Goal: Task Accomplishment & Management: Use online tool/utility

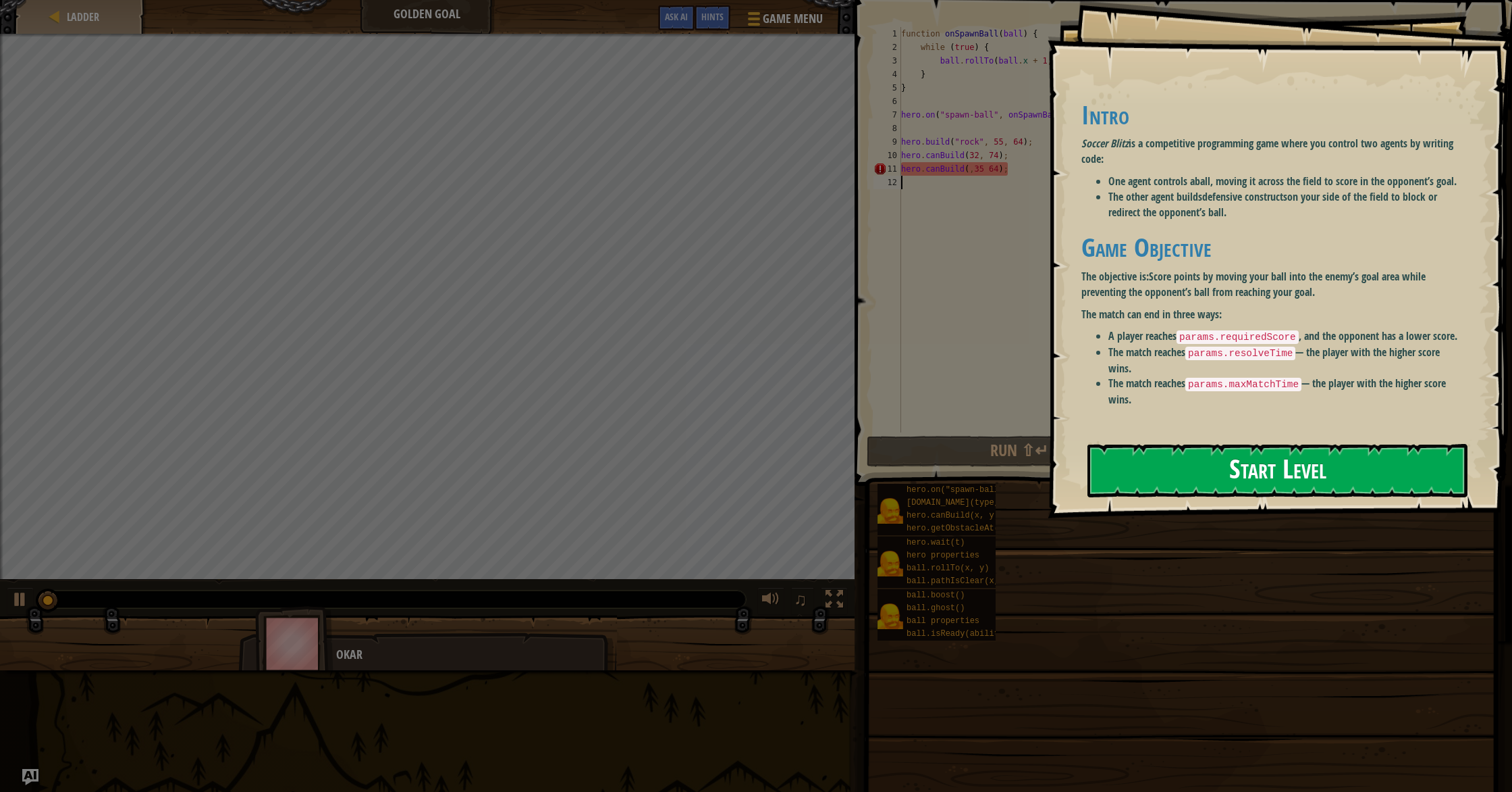
click at [1204, 477] on button "Start Level" at bounding box center [1278, 470] width 380 height 53
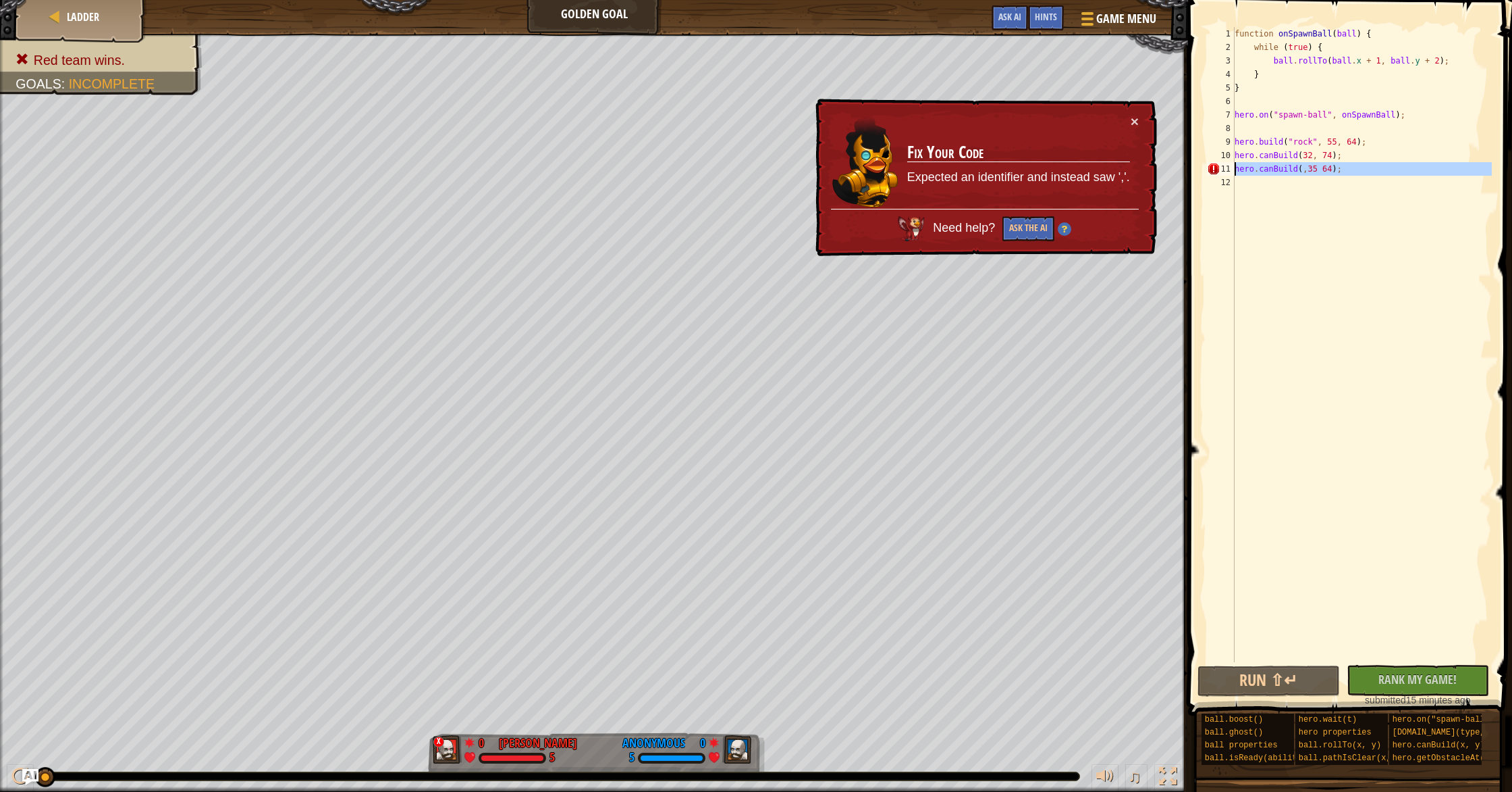
drag, startPoint x: 1358, startPoint y: 181, endPoint x: 1228, endPoint y: 173, distance: 130.2
click at [1228, 173] on div "1 2 3 4 5 6 7 8 9 10 11 12 function onSpawnBall ( ball ) { while ( true ) { bal…" at bounding box center [1348, 344] width 288 height 635
type textarea "hero.canBuild(,35 64);"
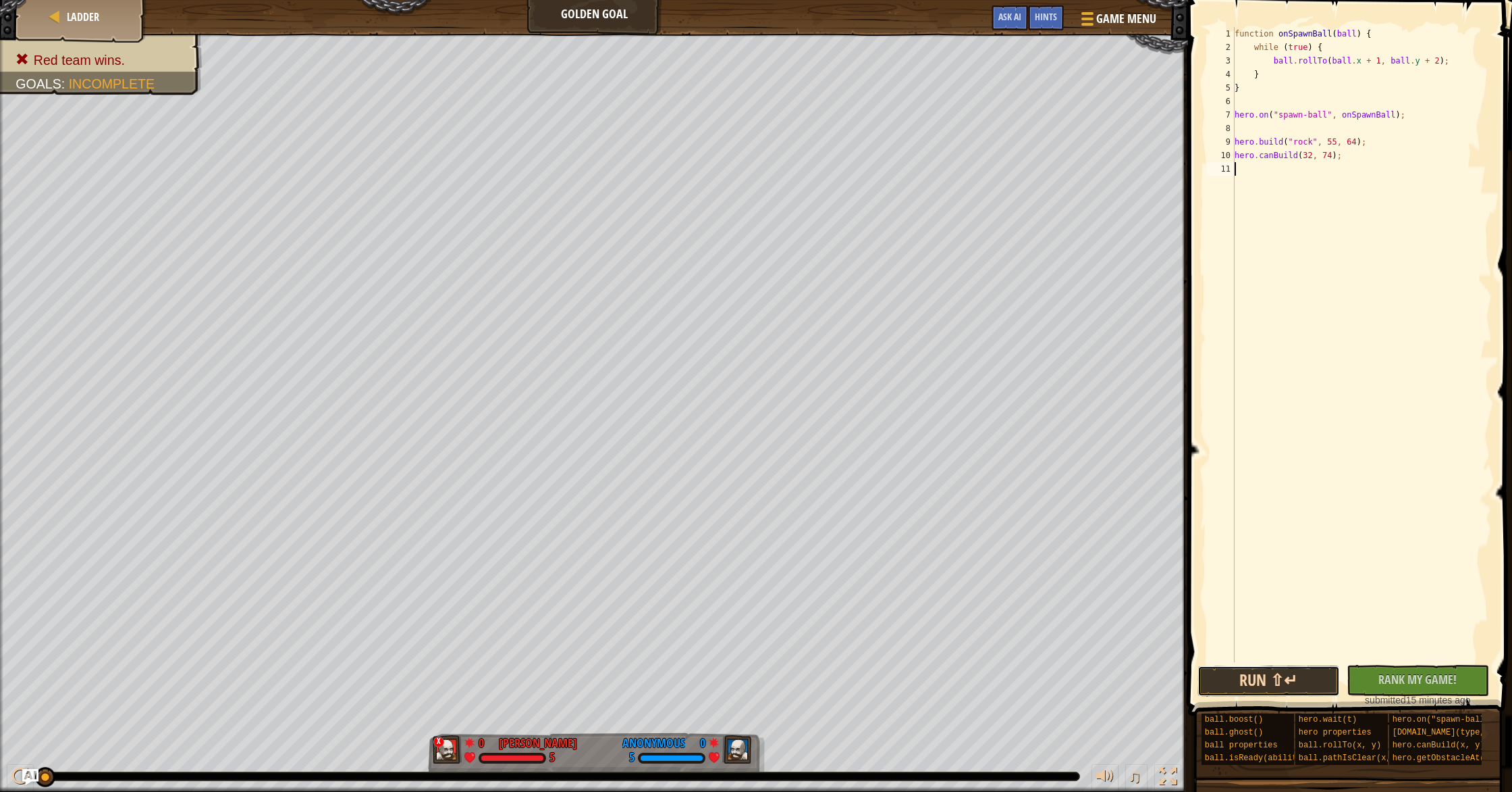
click at [1230, 681] on button "Run ⇧↵" at bounding box center [1268, 681] width 142 height 31
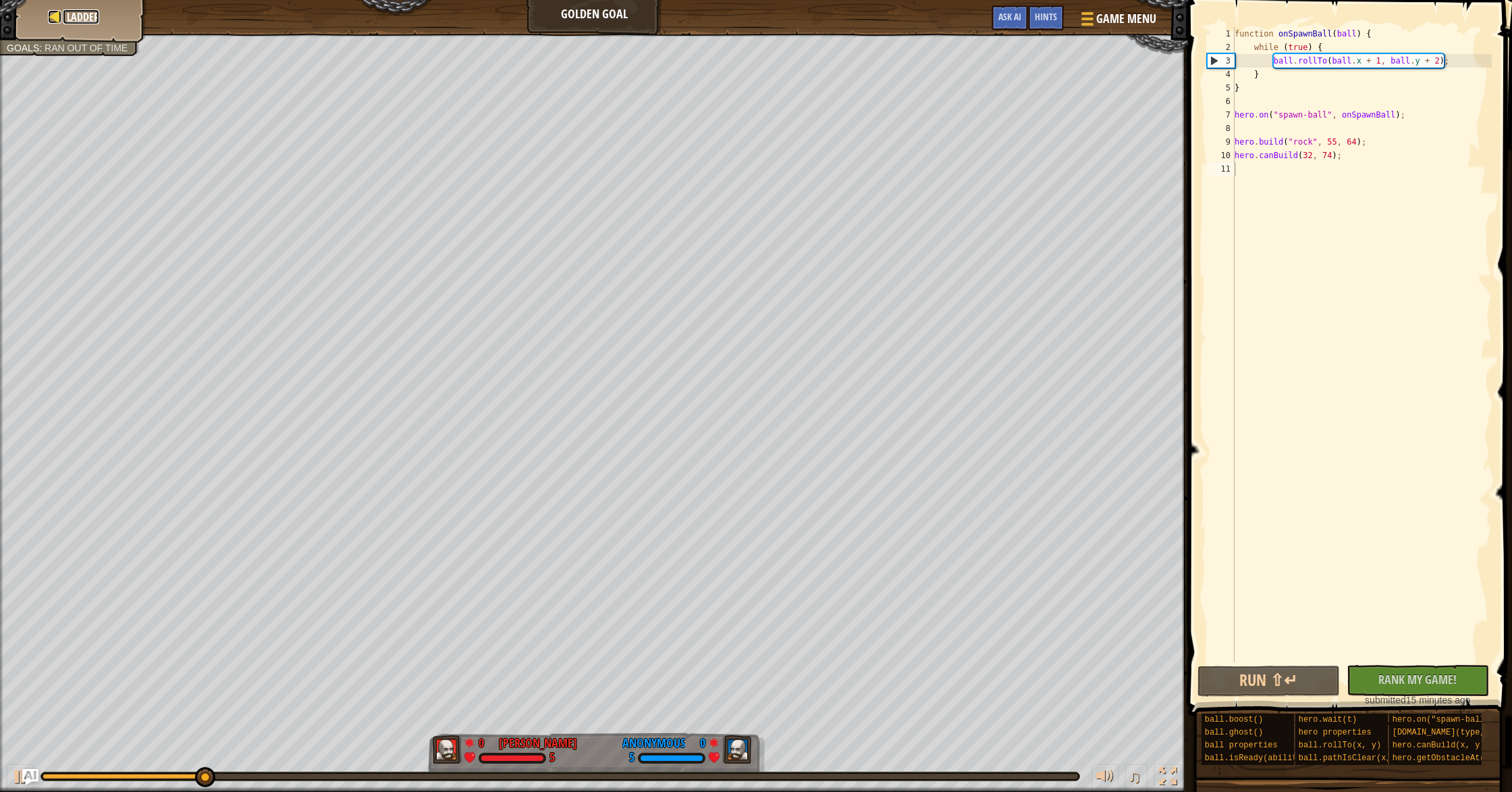
click at [60, 10] on div at bounding box center [54, 16] width 14 height 14
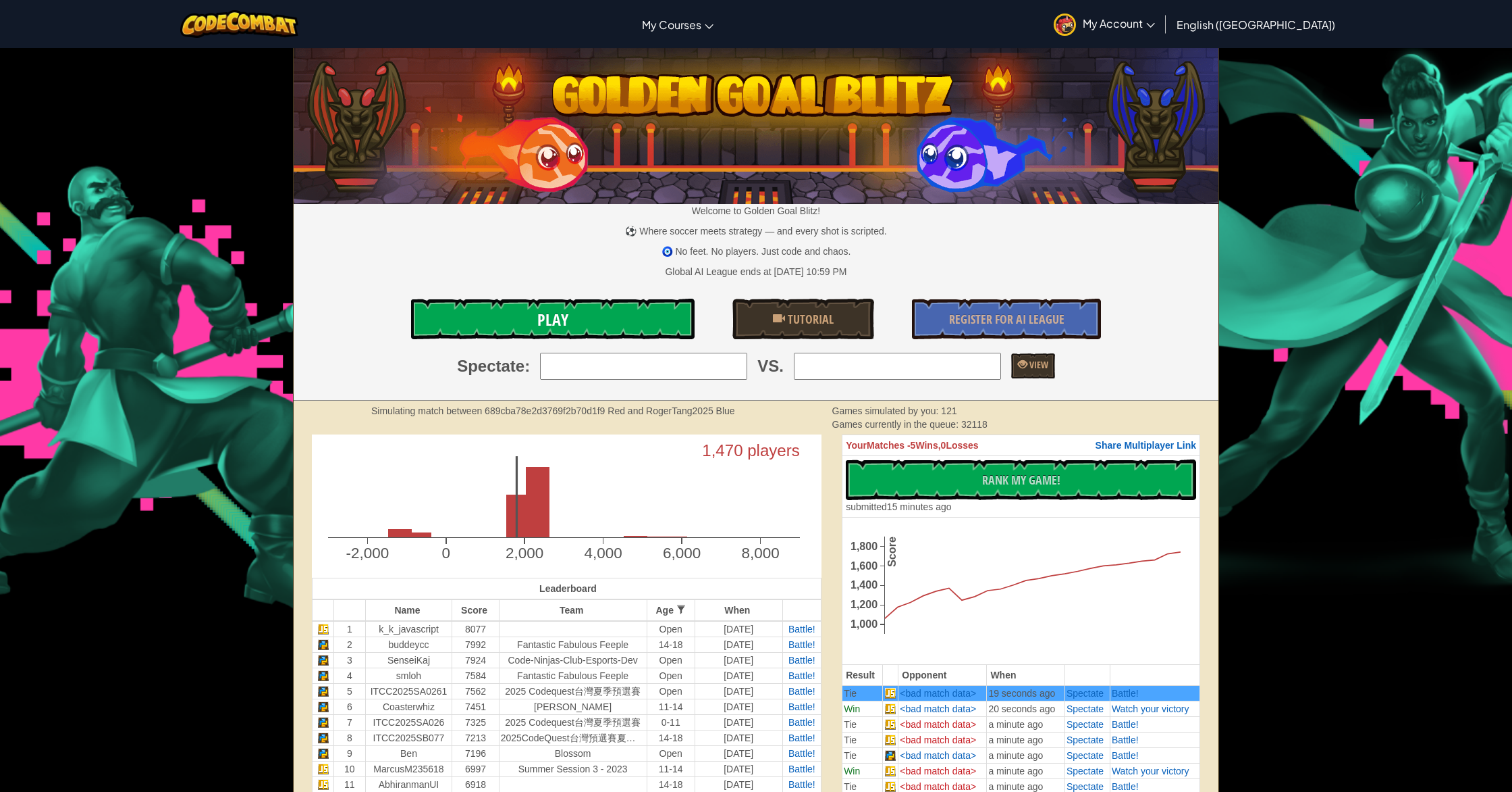
click at [608, 307] on link "Play" at bounding box center [553, 319] width 284 height 41
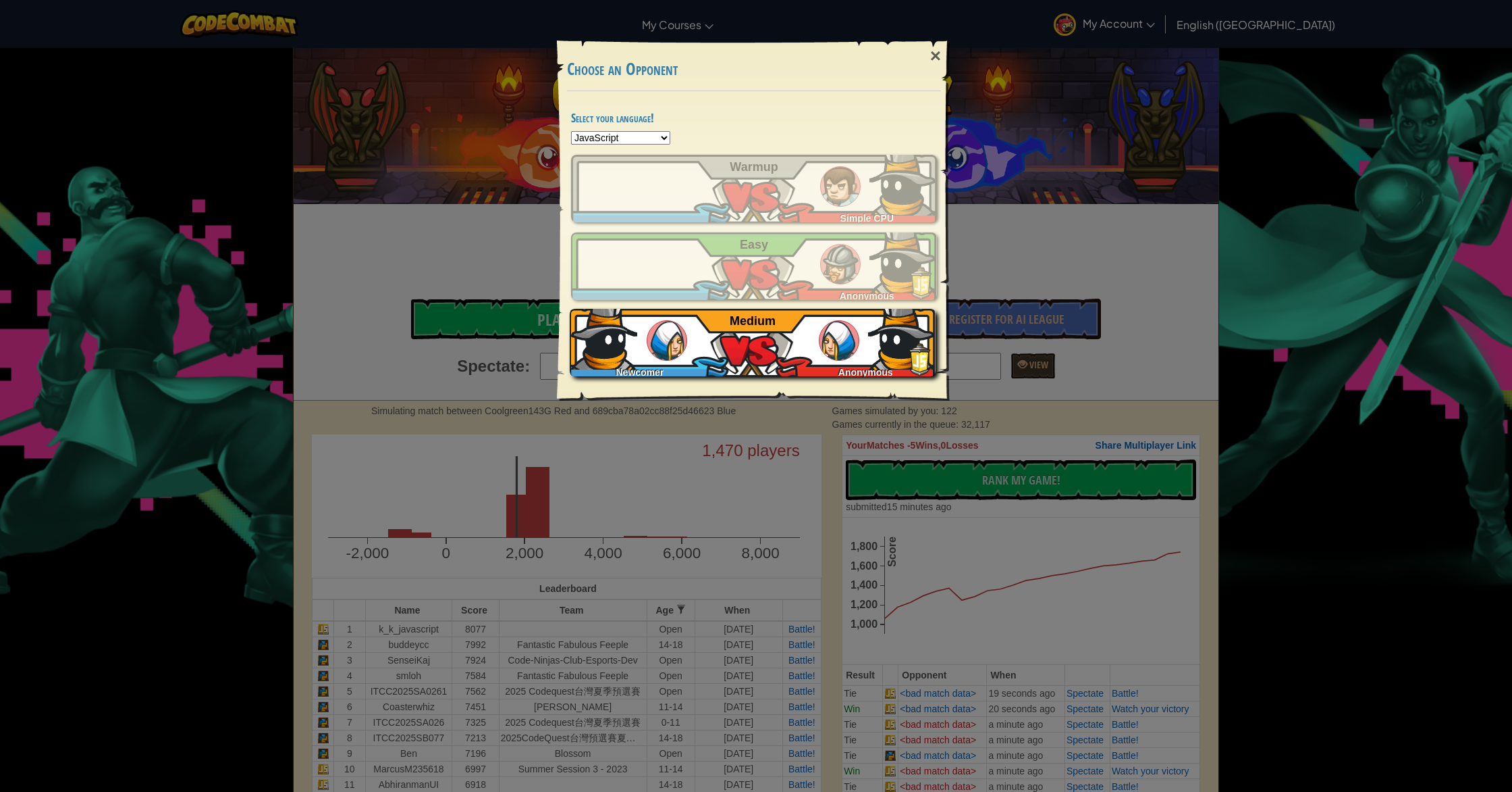
click at [830, 346] on img at bounding box center [838, 340] width 40 height 41
